Goal: Navigation & Orientation: Go to known website

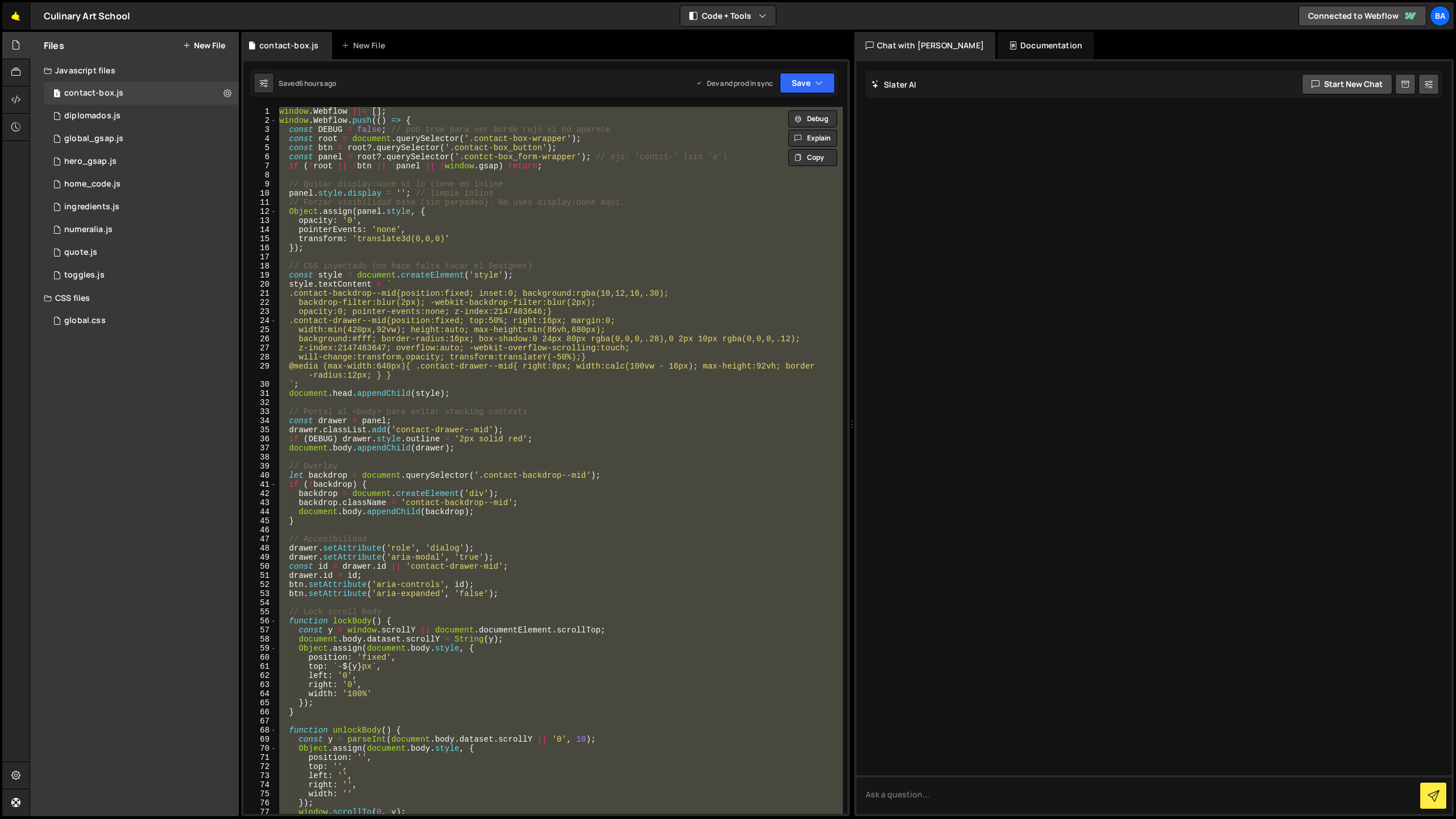
click at [27, 20] on link "🤙" at bounding box center [16, 16] width 28 height 27
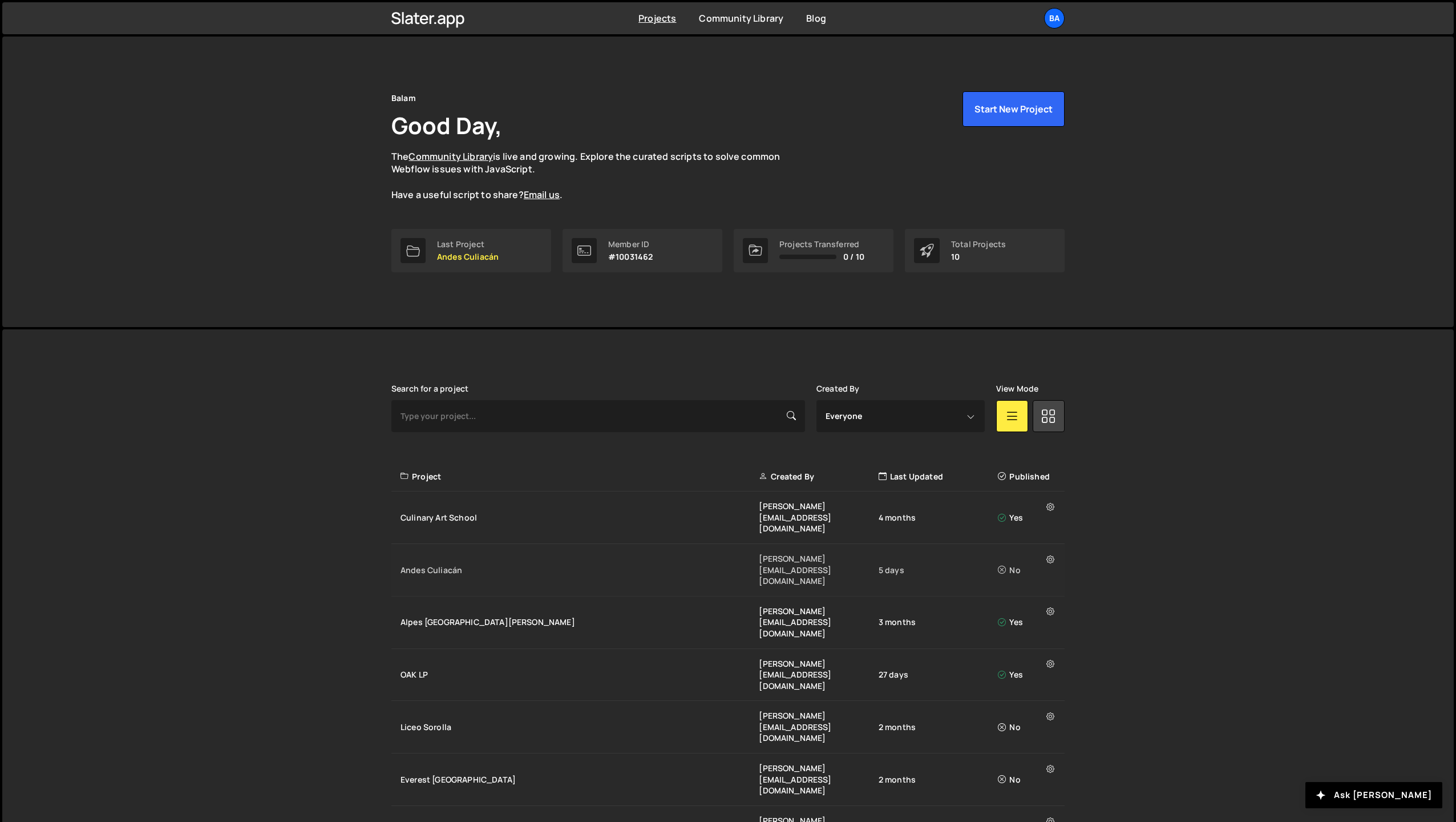
click at [450, 564] on div "Andes Culiacán" at bounding box center [579, 570] width 358 height 11
